Goal: Navigation & Orientation: Find specific page/section

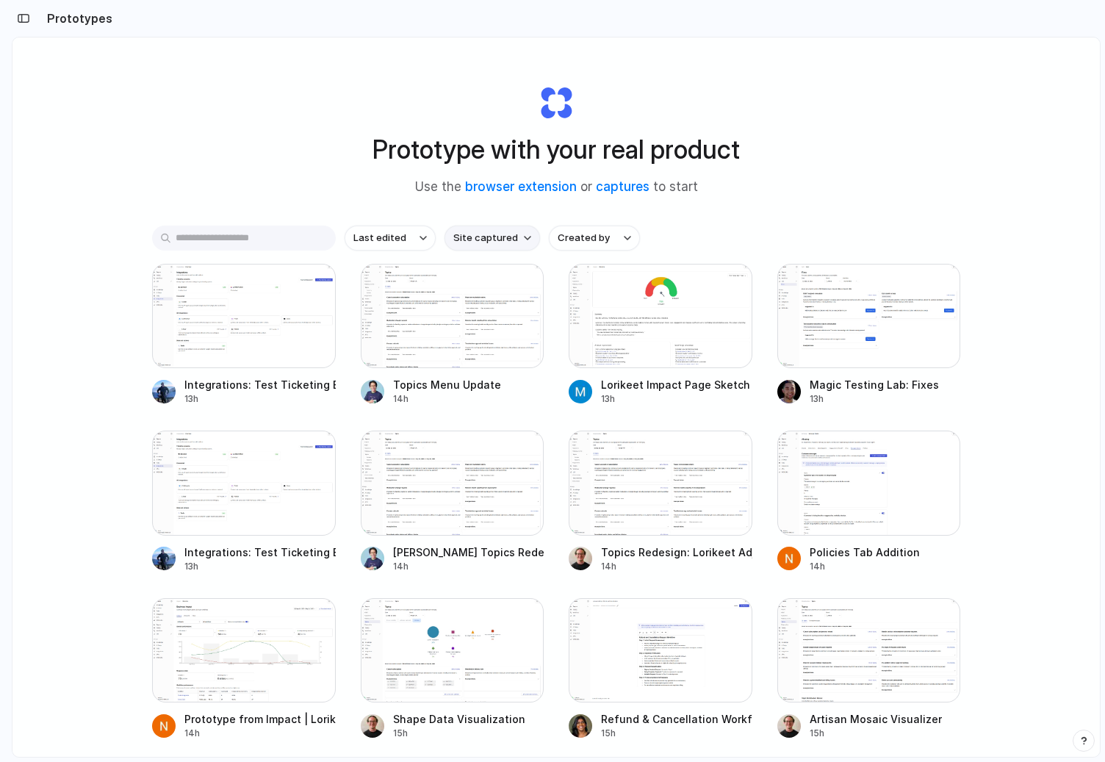
click at [494, 232] on span "Site captured" at bounding box center [485, 238] width 65 height 15
click at [613, 242] on div "All sites [URL] [DOMAIN_NAME]" at bounding box center [552, 381] width 1105 height 762
click at [607, 241] on button "Created by" at bounding box center [594, 238] width 91 height 25
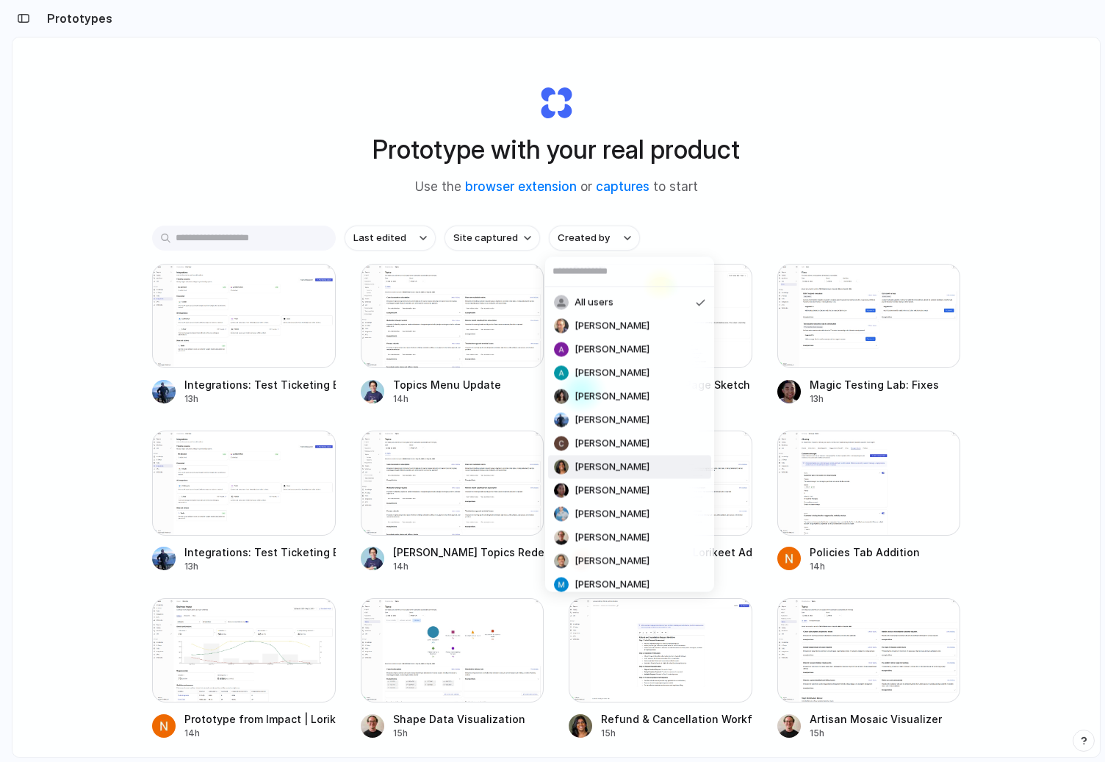
scroll to position [196, 0]
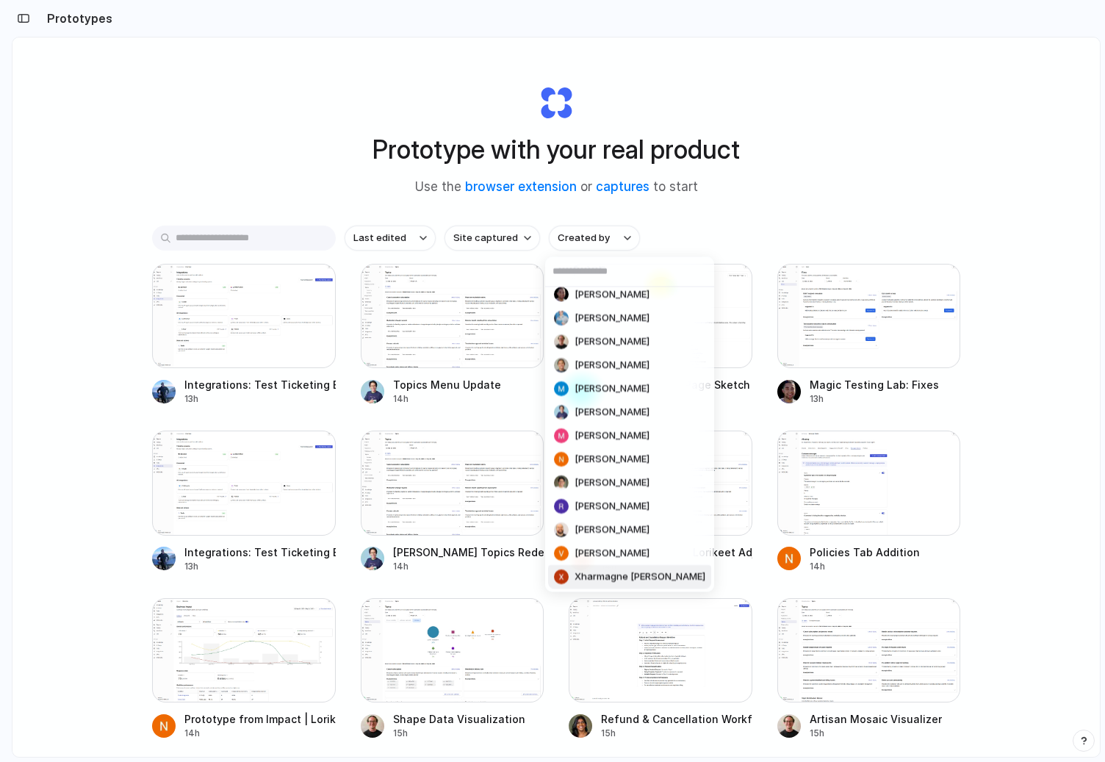
click at [611, 569] on div "Xharmagne [PERSON_NAME]" at bounding box center [629, 576] width 151 height 15
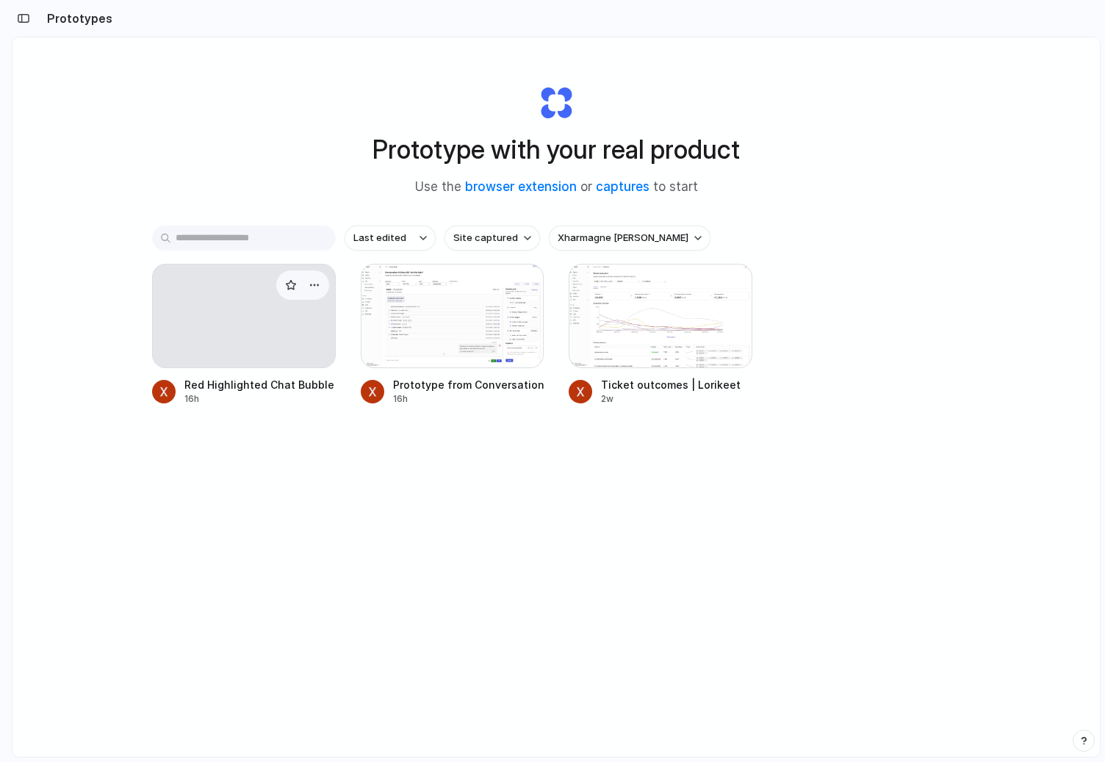
click at [271, 351] on div at bounding box center [244, 316] width 184 height 104
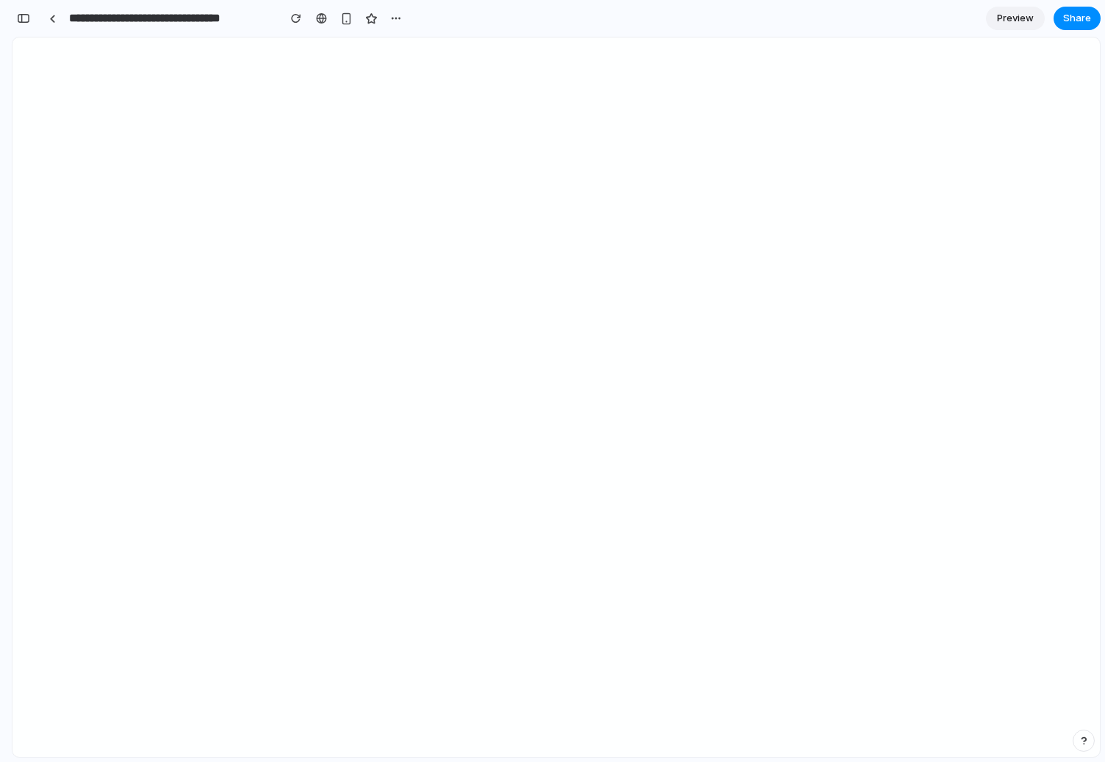
scroll to position [136, 0]
click at [24, 21] on div "button" at bounding box center [23, 18] width 13 height 10
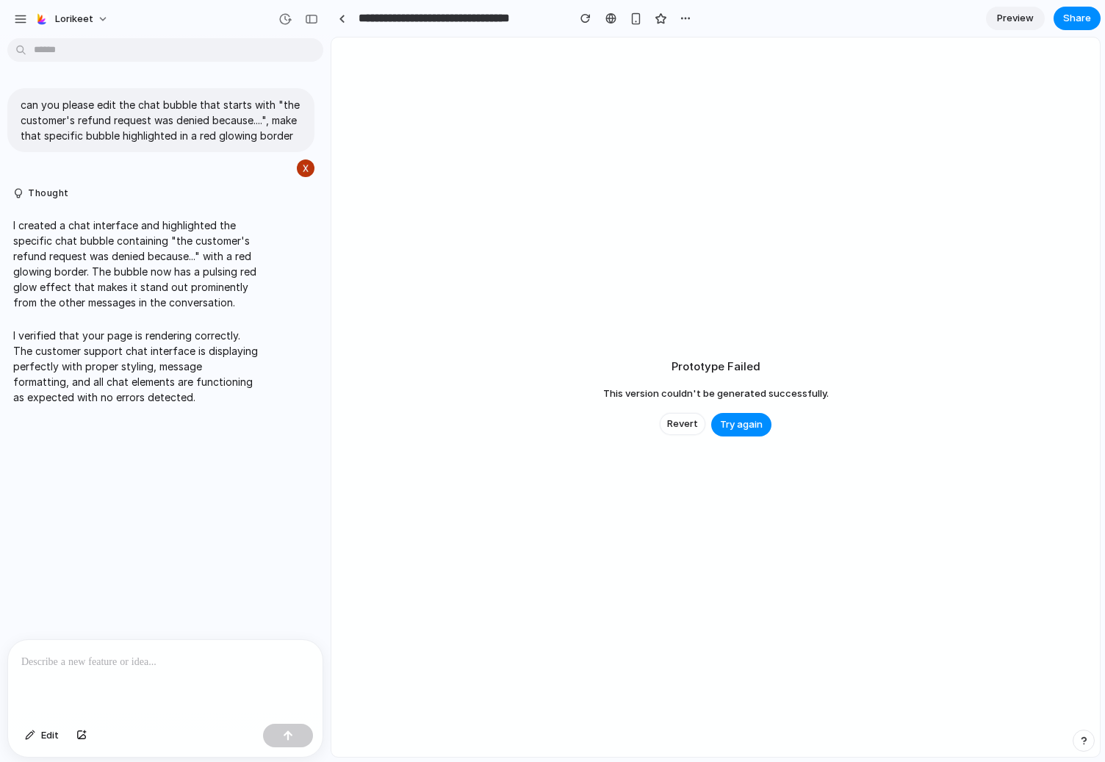
scroll to position [0, 0]
click at [351, 23] on div at bounding box center [342, 18] width 22 height 22
click at [335, 18] on link at bounding box center [342, 18] width 22 height 22
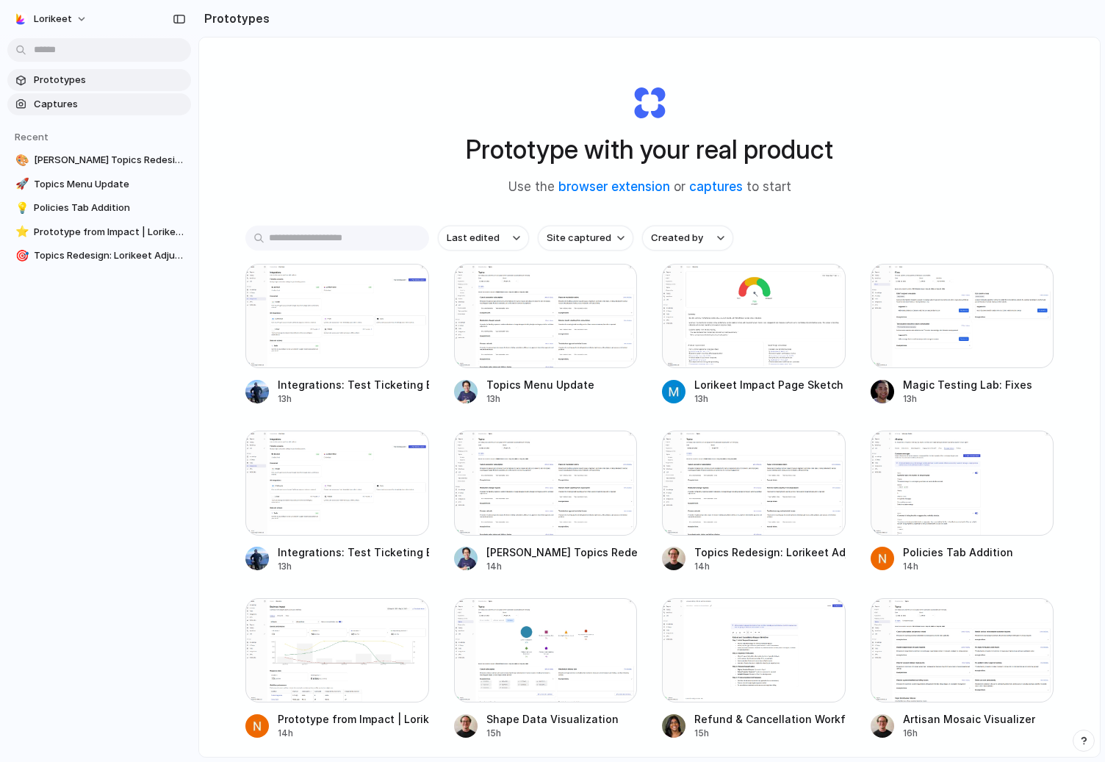
click at [52, 93] on section "Prototypes Captures" at bounding box center [99, 90] width 198 height 49
click at [60, 101] on span "Captures" at bounding box center [109, 104] width 151 height 15
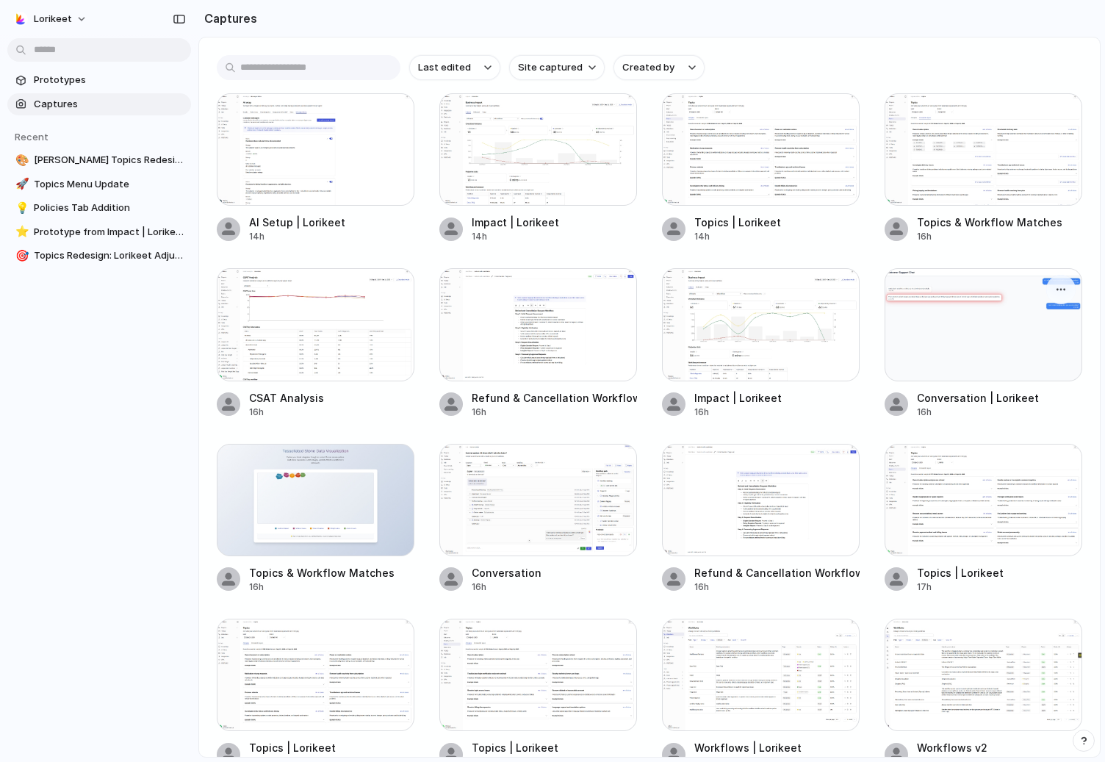
click at [945, 335] on div at bounding box center [983, 324] width 198 height 112
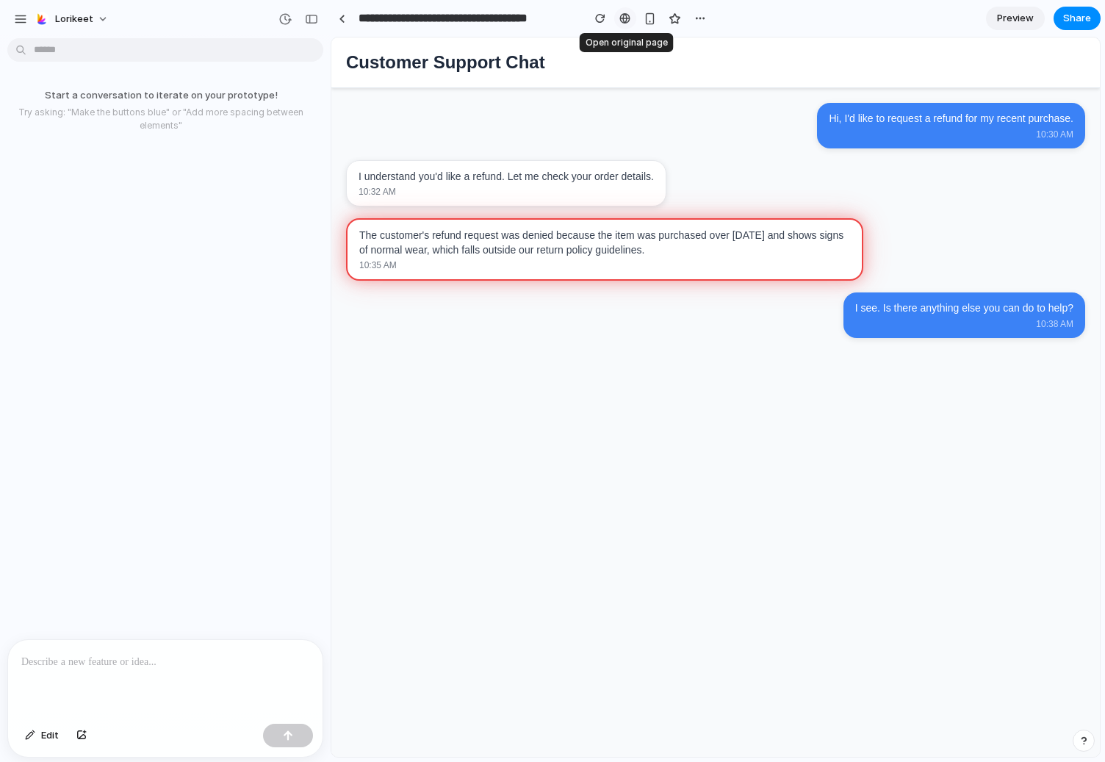
click at [627, 20] on div at bounding box center [624, 18] width 11 height 12
click at [696, 16] on div "button" at bounding box center [700, 18] width 12 height 12
click at [721, 1] on div "Duplicate Delete" at bounding box center [552, 381] width 1105 height 762
click at [343, 21] on div at bounding box center [342, 19] width 7 height 8
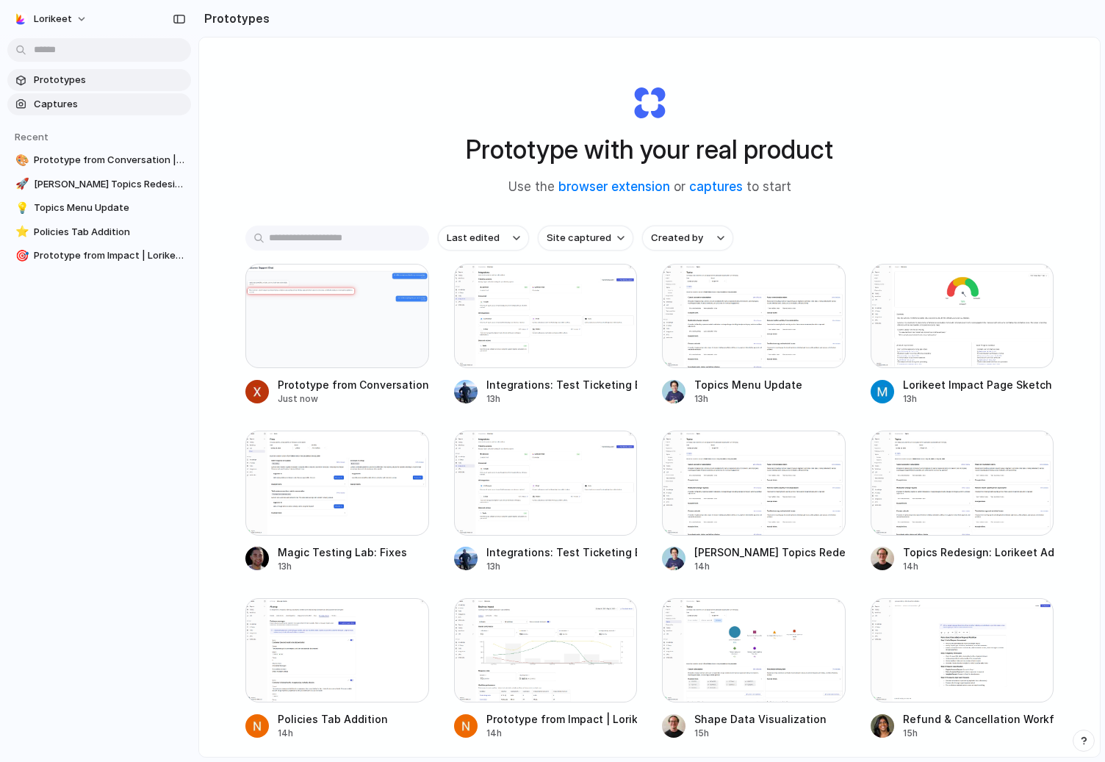
click at [97, 100] on span "Captures" at bounding box center [109, 104] width 151 height 15
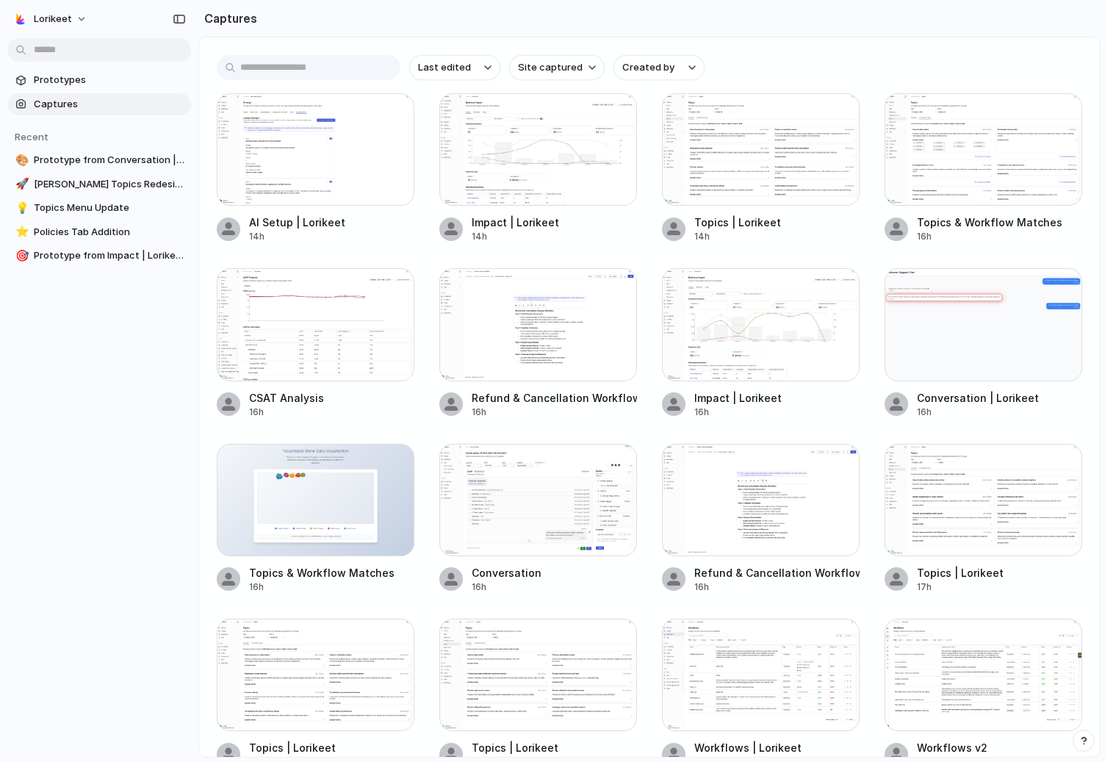
click at [561, 526] on div at bounding box center [538, 500] width 198 height 112
